Goal: Transaction & Acquisition: Purchase product/service

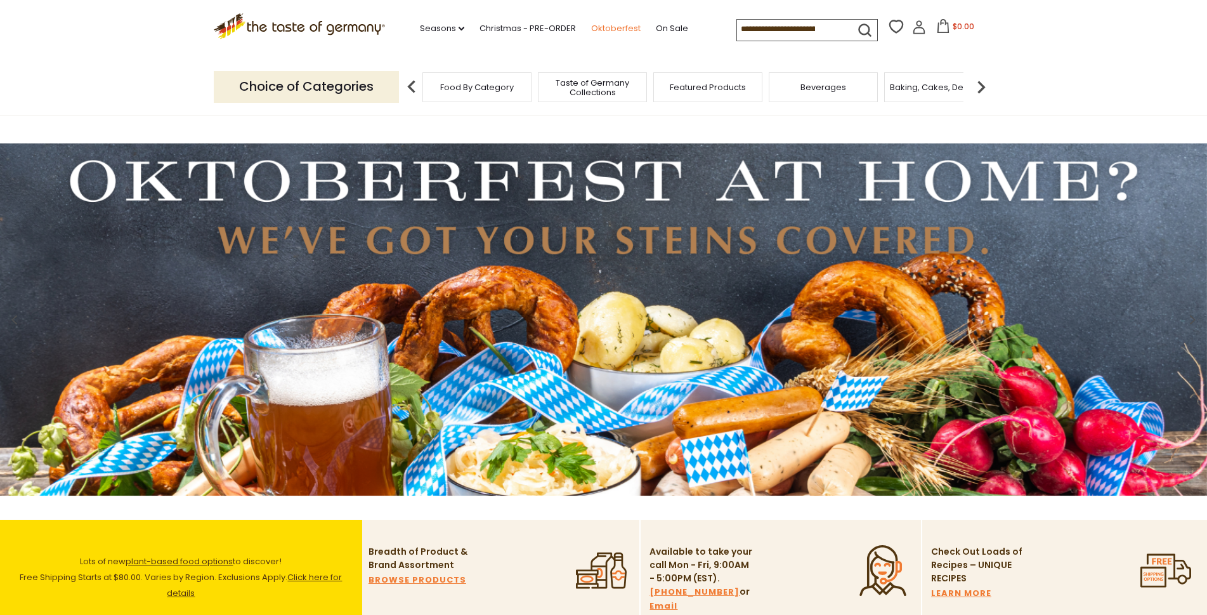
click at [624, 29] on link "Oktoberfest" at bounding box center [615, 29] width 49 height 14
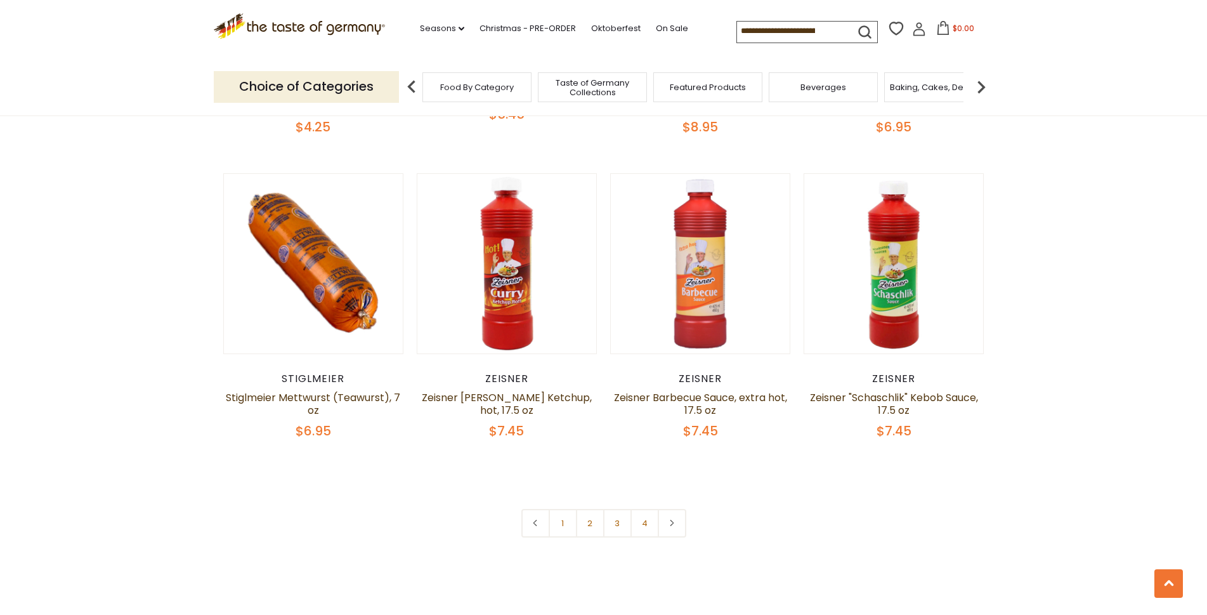
scroll to position [2920, 0]
click at [561, 509] on link "1" at bounding box center [563, 522] width 29 height 29
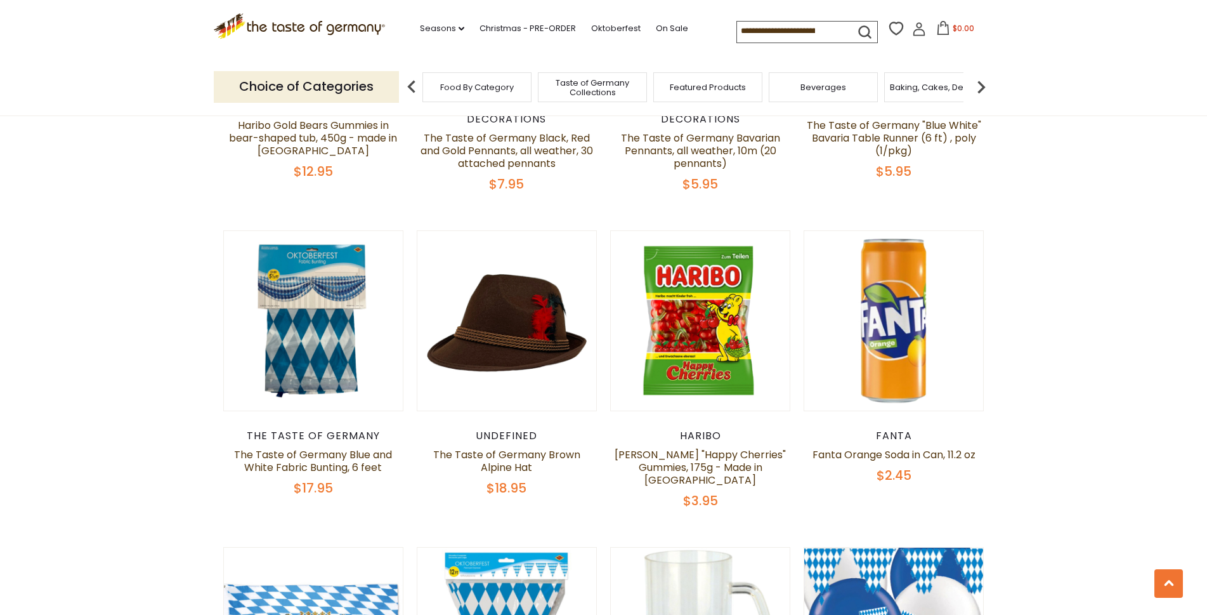
scroll to position [1575, 0]
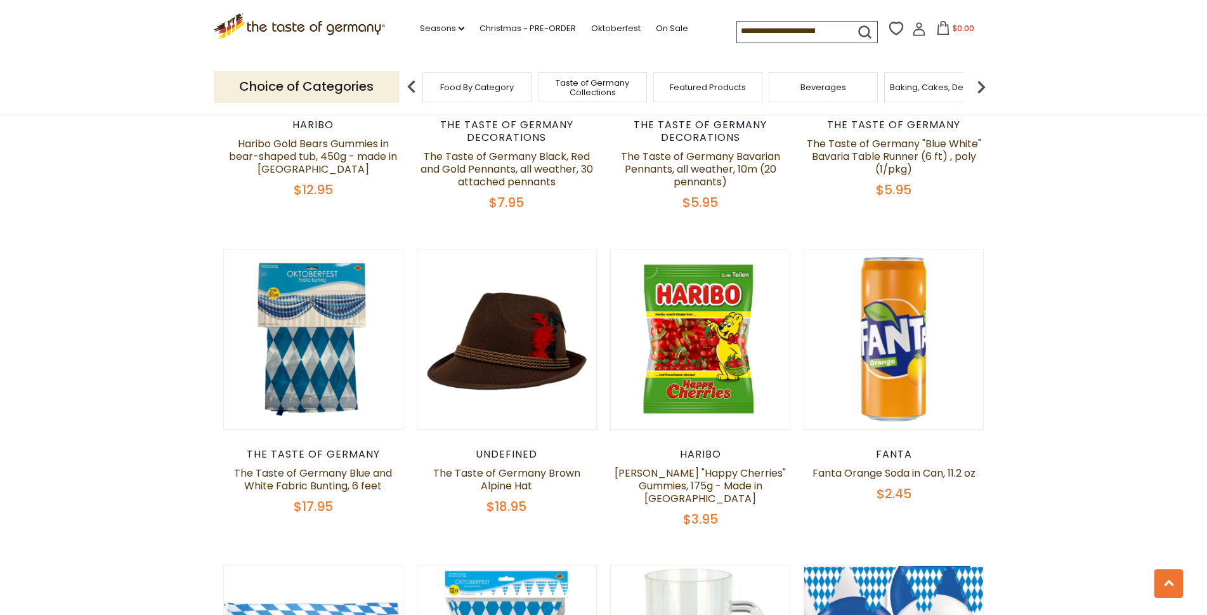
click at [790, 28] on input at bounding box center [790, 31] width 107 height 18
type input "*******"
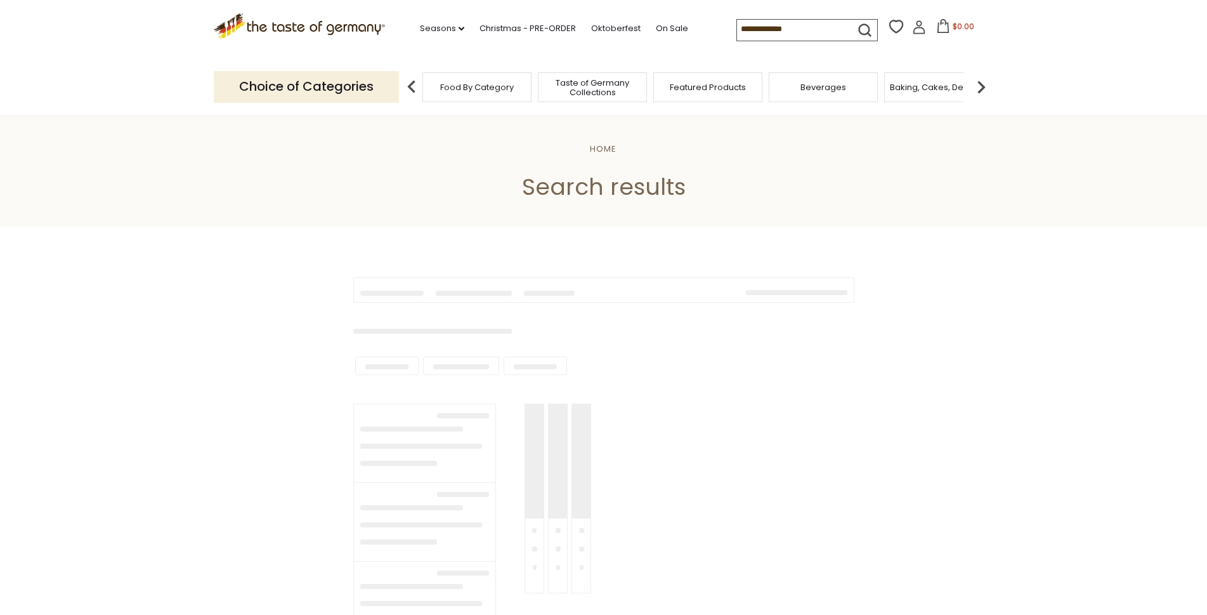
type input "*******"
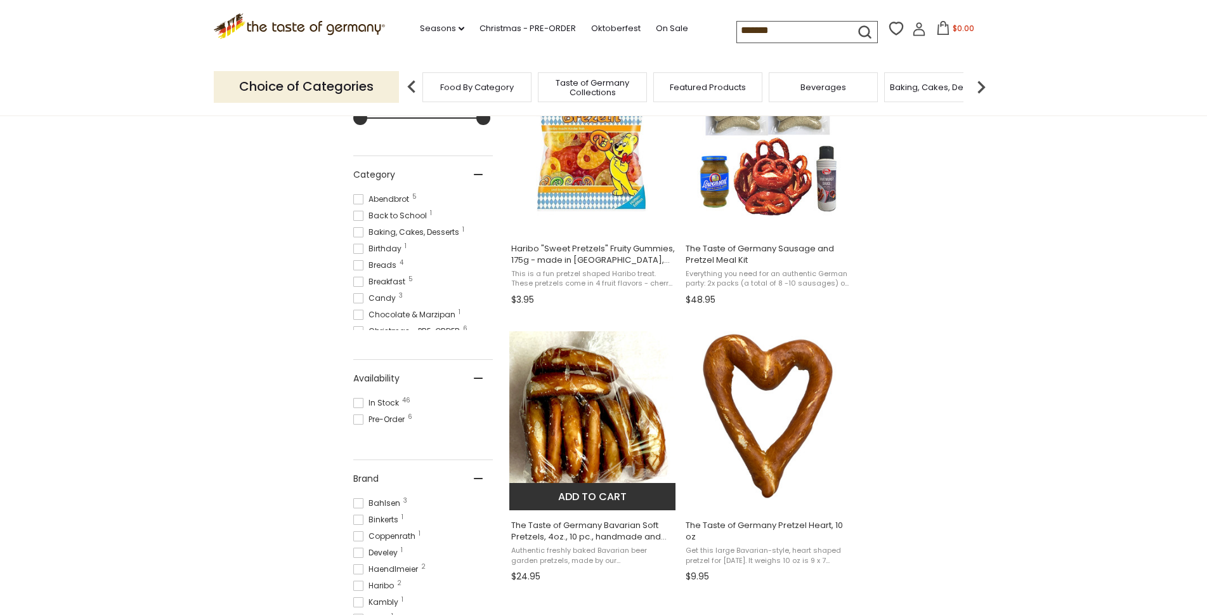
scroll to position [308, 0]
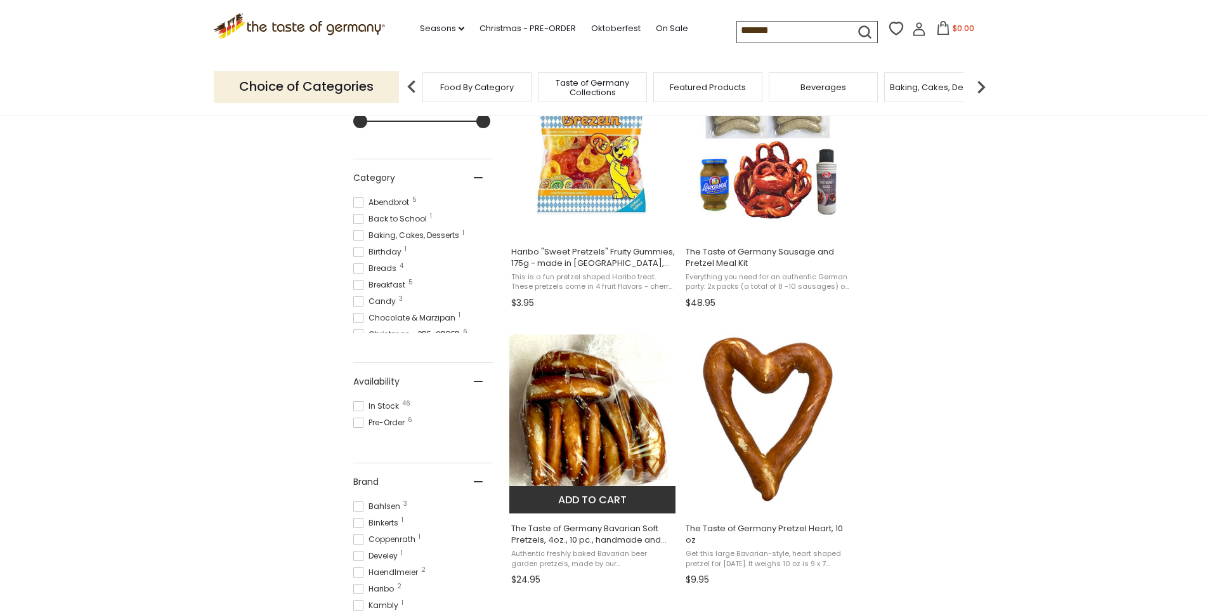
click at [613, 531] on span "The Taste of Germany Bavarian Soft Pretzels, 4oz., 10 pc., handmade and frozen" at bounding box center [593, 534] width 164 height 23
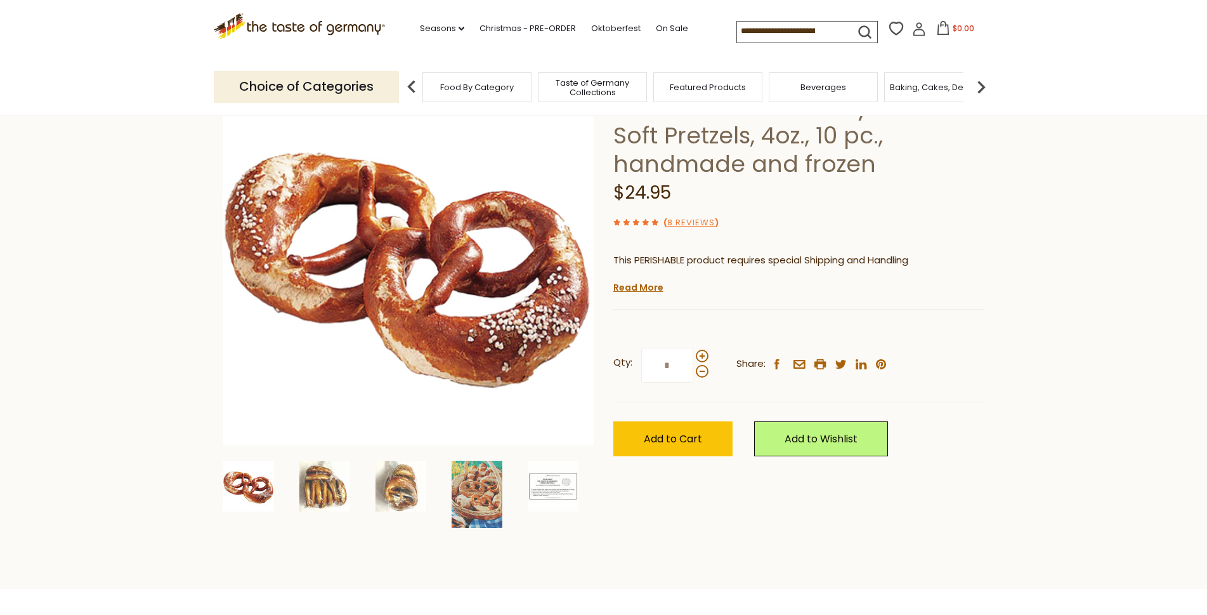
scroll to position [154, 0]
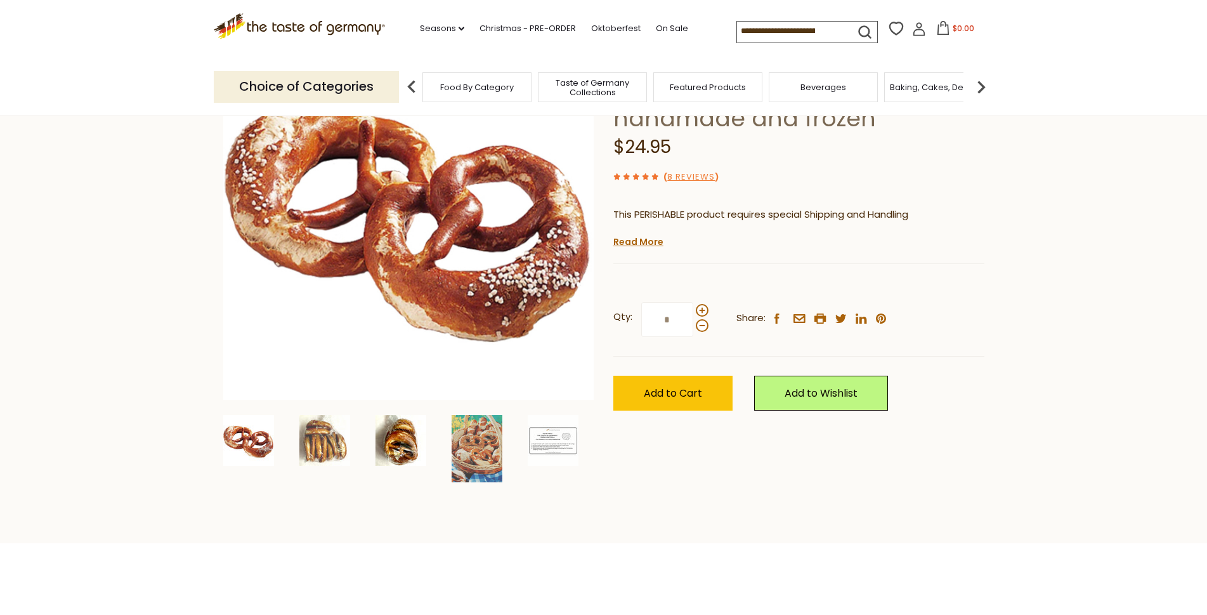
click at [384, 446] on img at bounding box center [401, 440] width 51 height 51
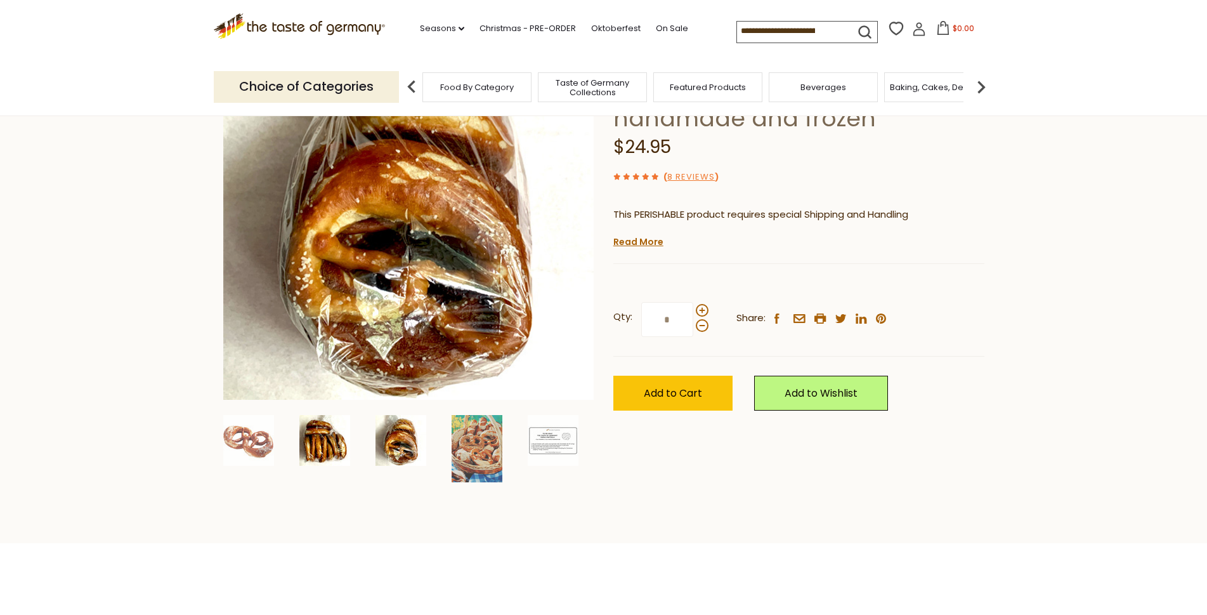
click at [320, 441] on img at bounding box center [324, 440] width 51 height 51
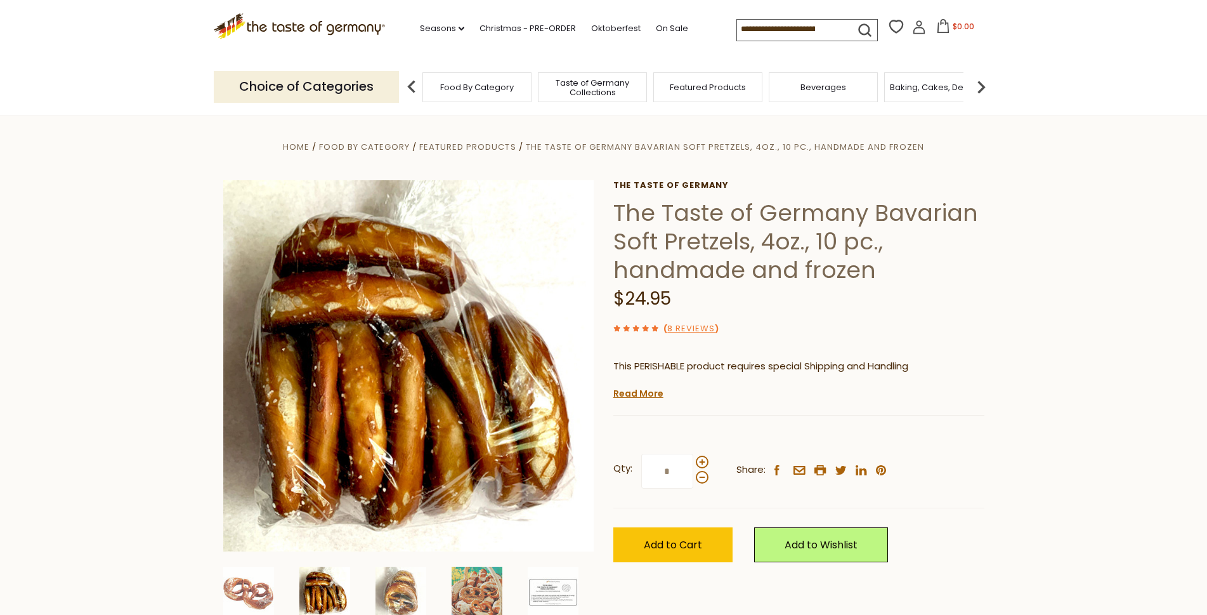
scroll to position [0, 0]
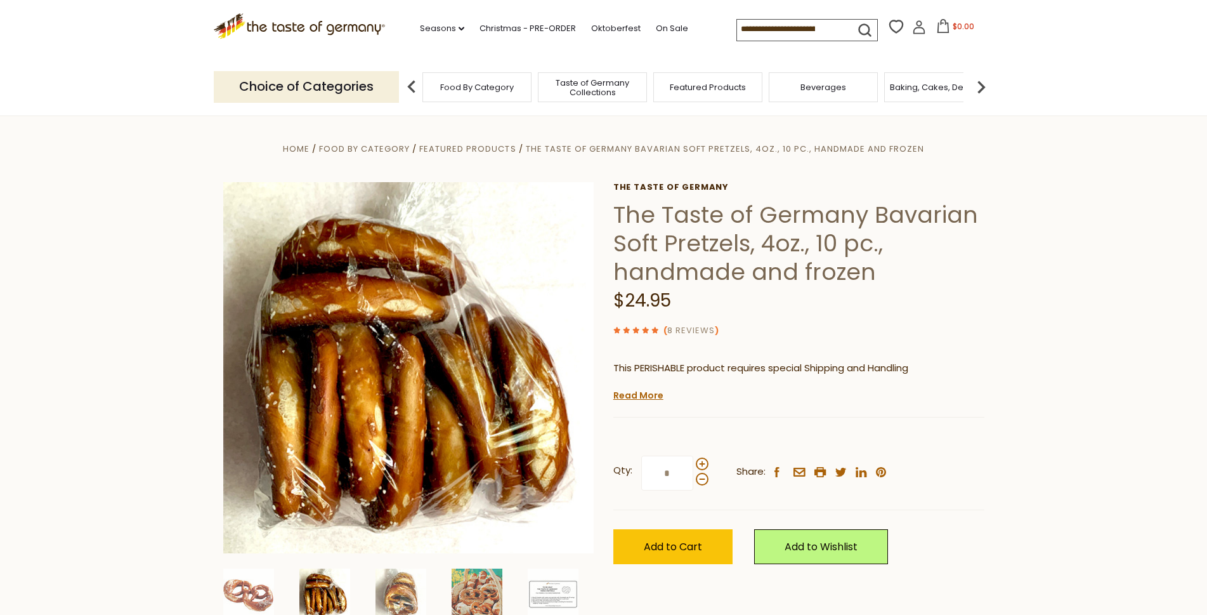
click at [686, 332] on link "8 Reviews" at bounding box center [691, 330] width 48 height 13
click at [695, 330] on link "8 Reviews" at bounding box center [691, 330] width 48 height 13
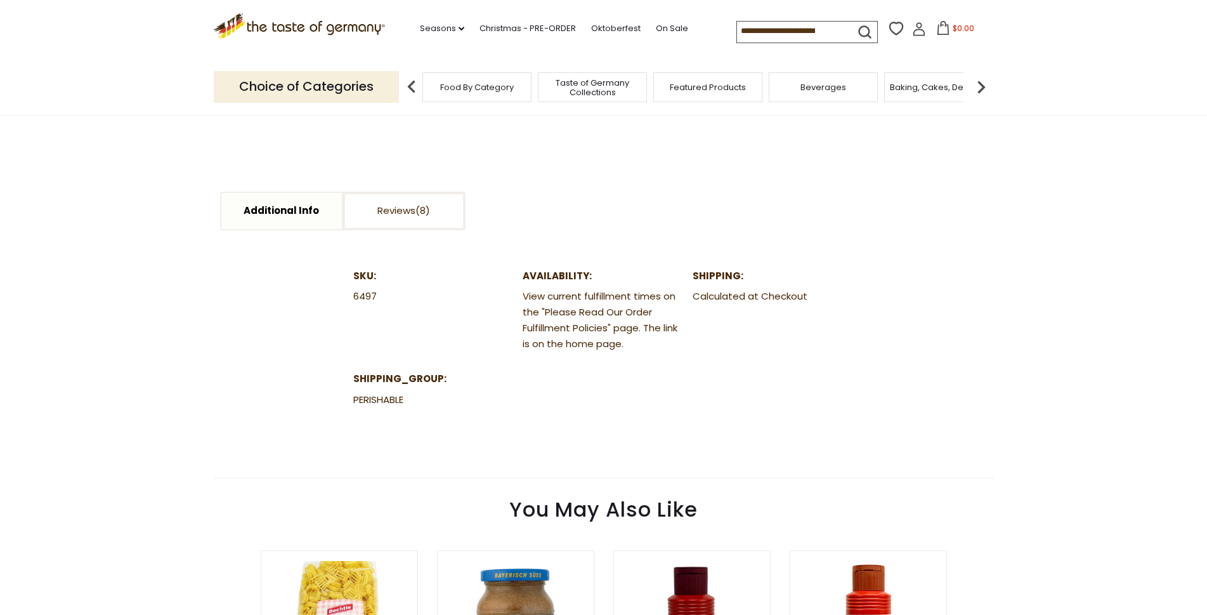
scroll to position [615, 0]
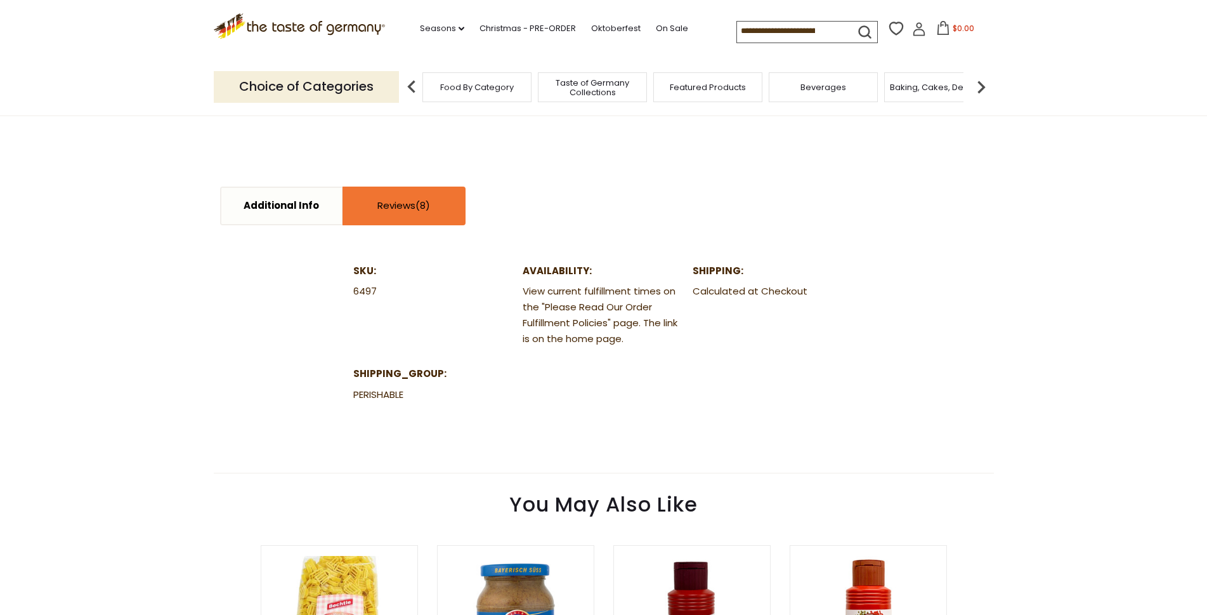
click at [400, 212] on link "Reviews" at bounding box center [404, 206] width 121 height 36
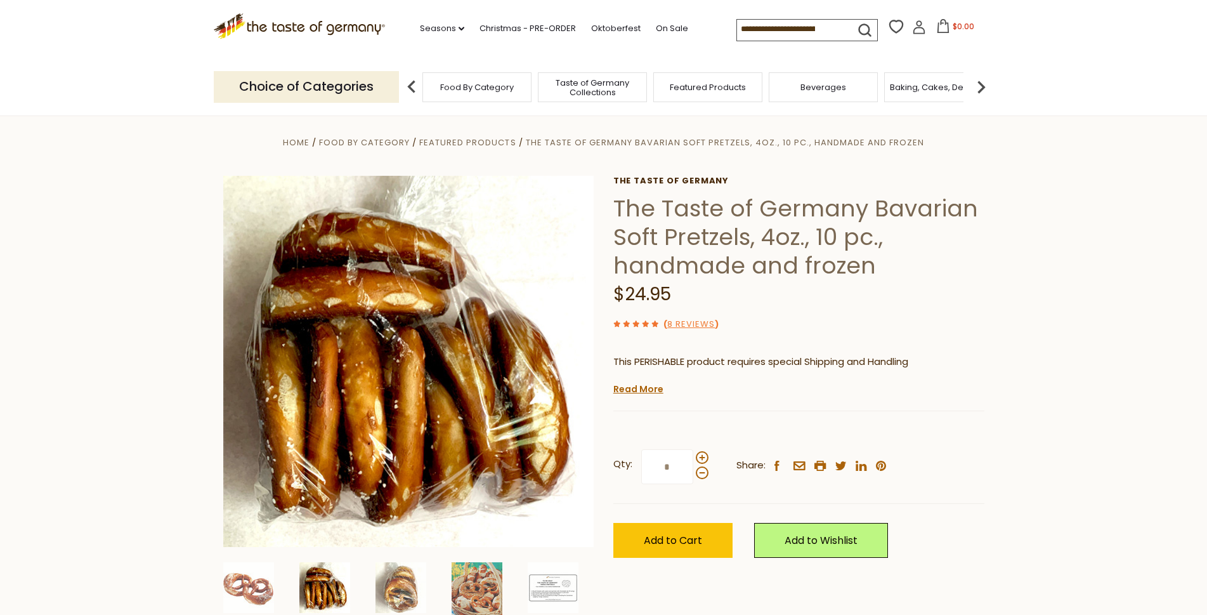
scroll to position [0, 0]
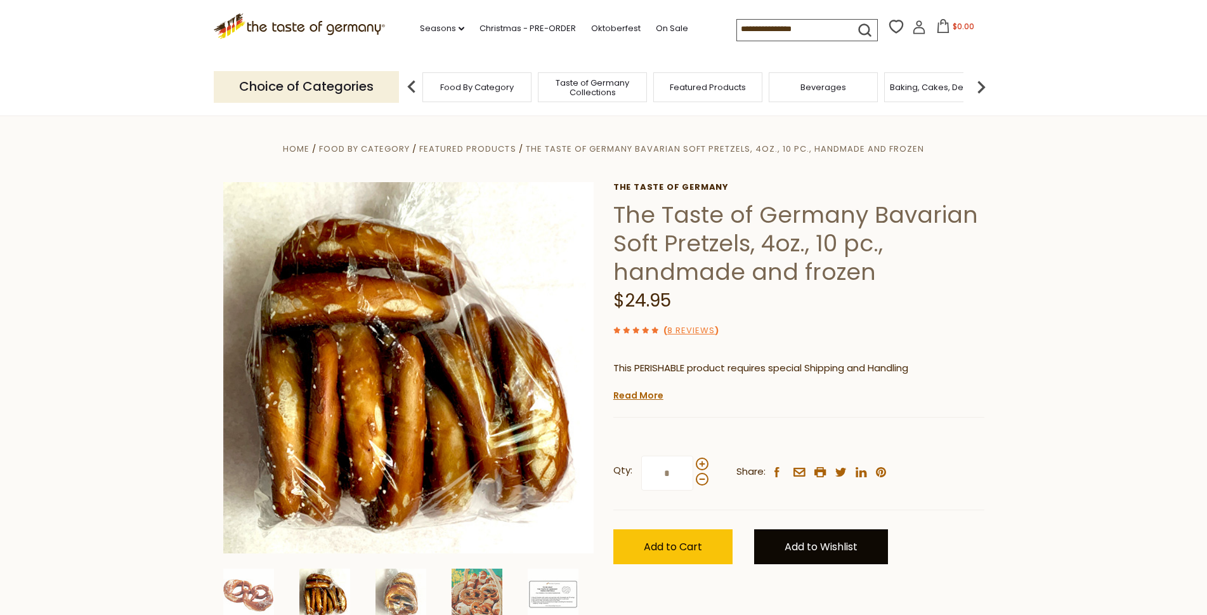
click at [795, 546] on link "Add to Wishlist" at bounding box center [821, 546] width 134 height 35
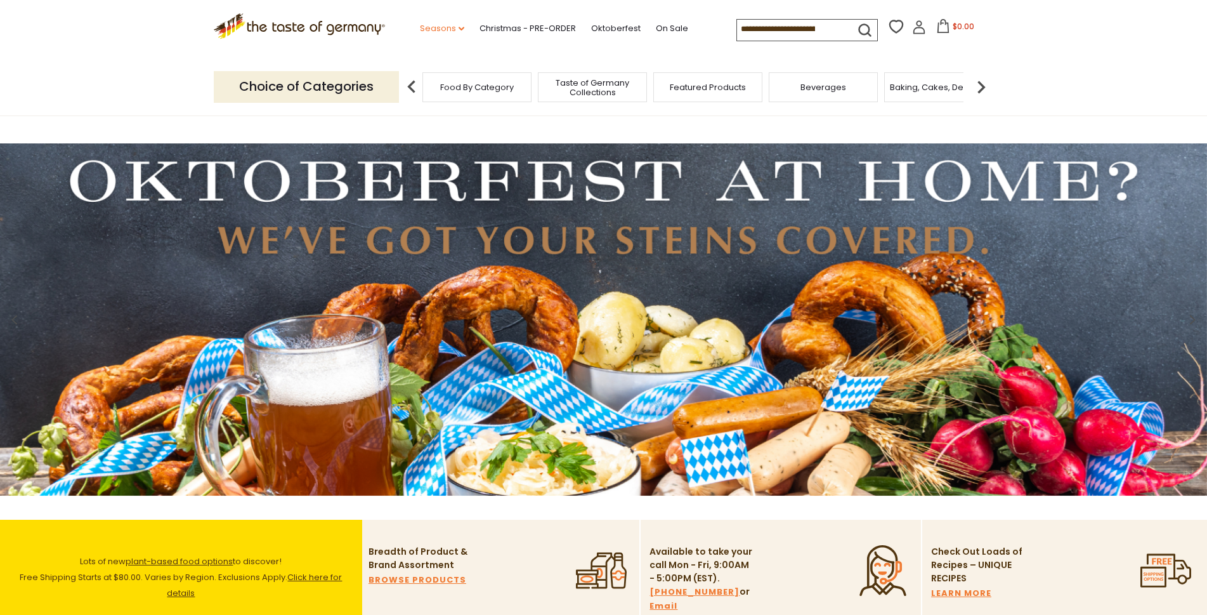
click at [448, 29] on link "Seasons dropdown_arrow" at bounding box center [442, 29] width 44 height 14
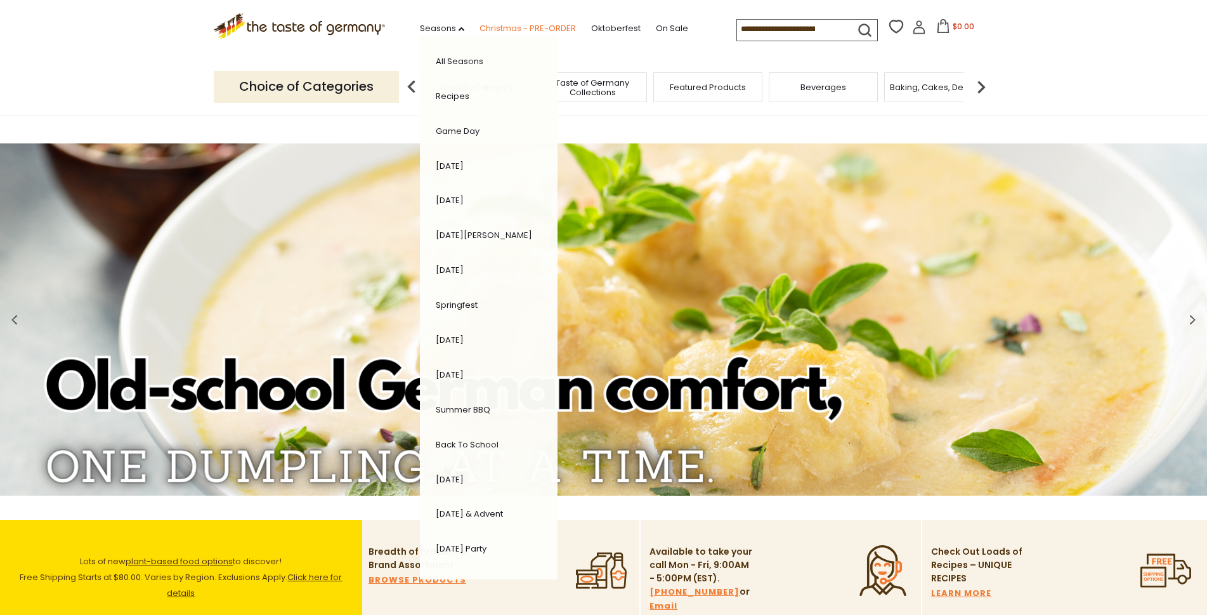
click at [552, 25] on link "Christmas - PRE-ORDER" at bounding box center [528, 29] width 96 height 14
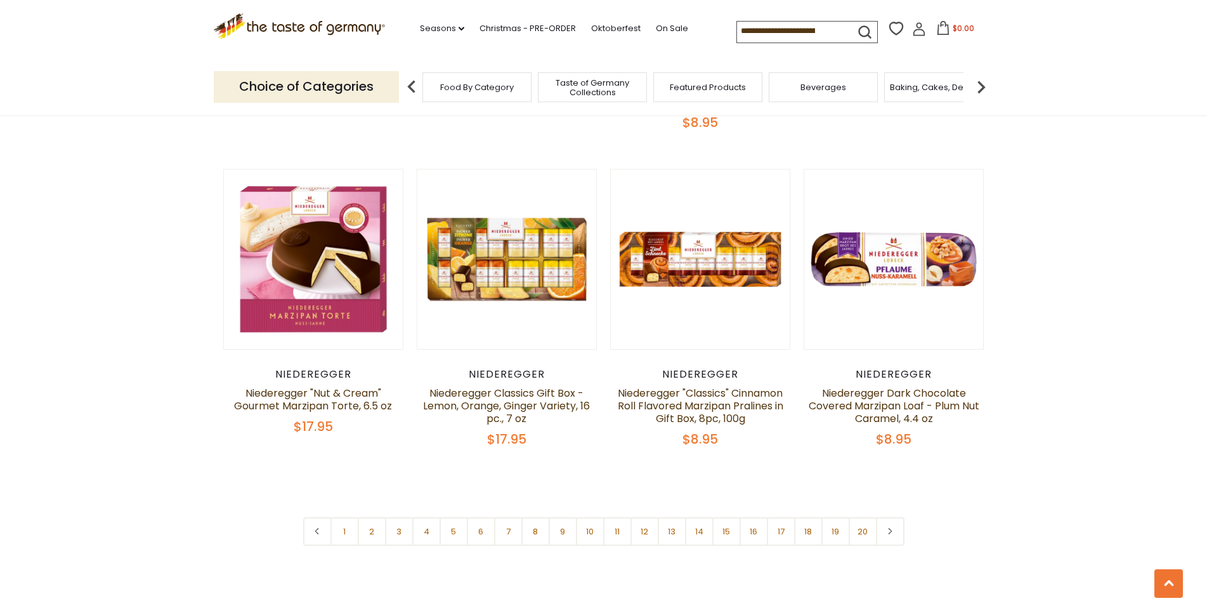
scroll to position [2920, 0]
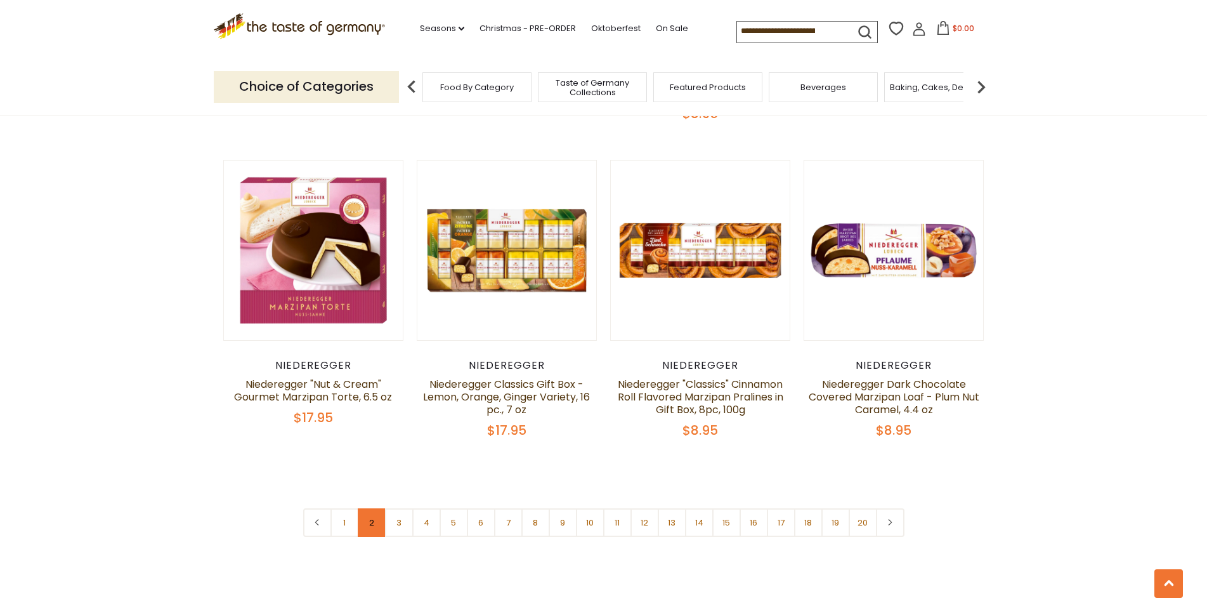
click at [379, 508] on link "2" at bounding box center [372, 522] width 29 height 29
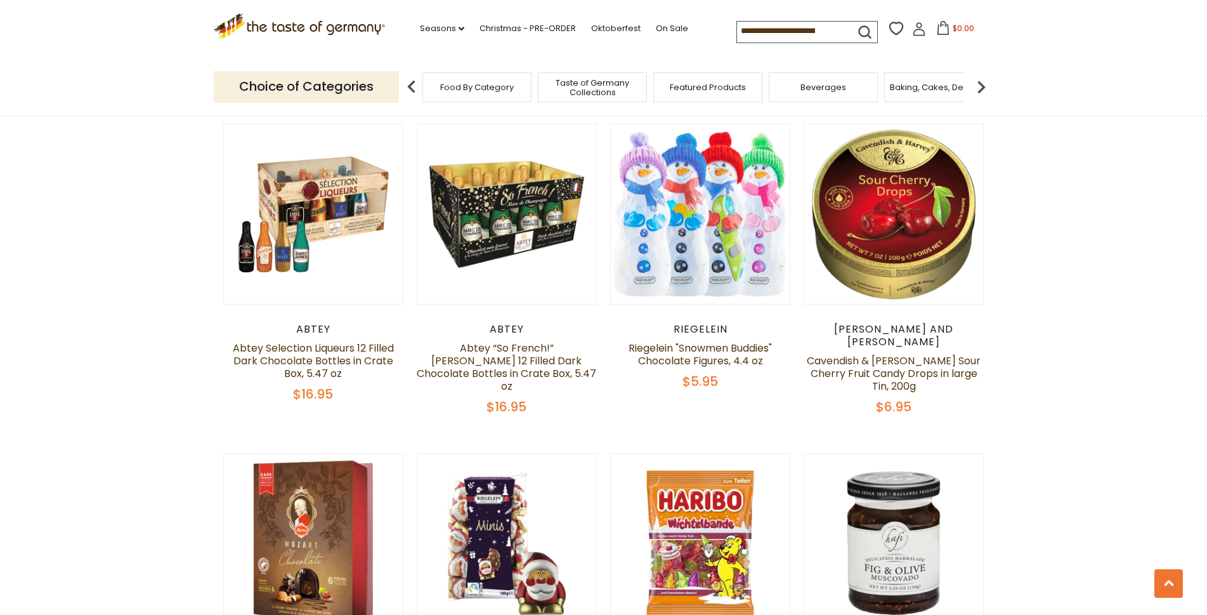
scroll to position [2650, 0]
